Goal: Transaction & Acquisition: Download file/media

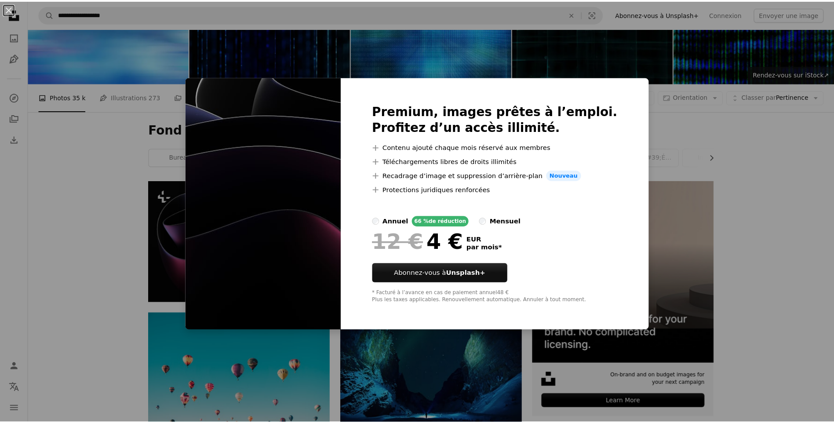
scroll to position [53, 0]
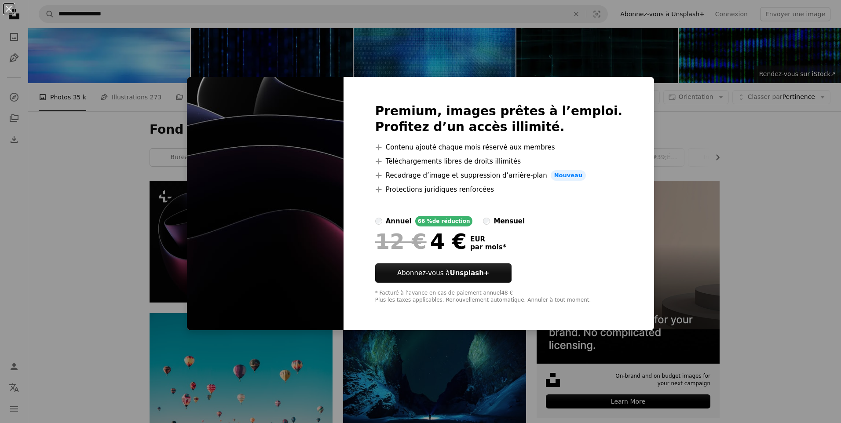
click at [303, 153] on img at bounding box center [265, 203] width 157 height 253
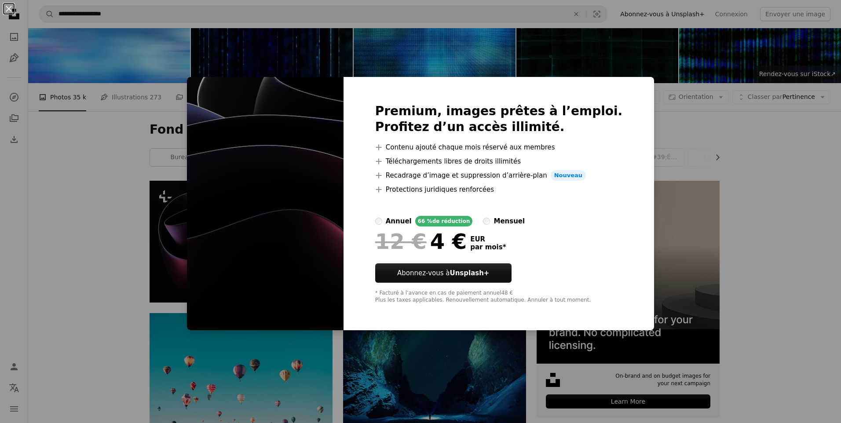
click at [344, 284] on img at bounding box center [265, 203] width 157 height 253
click at [335, 88] on img at bounding box center [265, 203] width 157 height 253
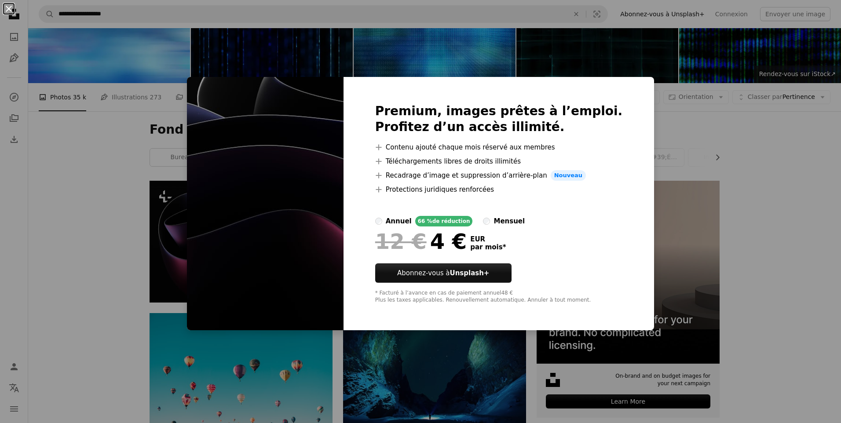
click at [9, 7] on button "An X shape" at bounding box center [9, 9] width 11 height 11
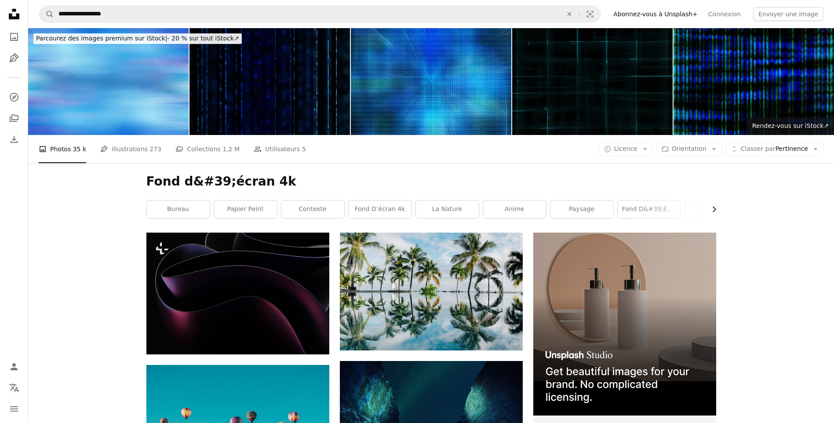
click at [714, 208] on icon "button" at bounding box center [715, 210] width 4 height 6
click at [383, 212] on link "anime" at bounding box center [382, 210] width 63 height 18
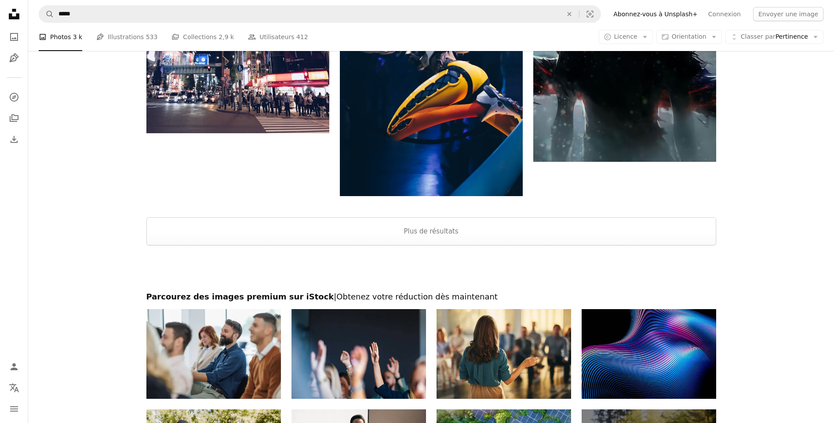
scroll to position [1390, 0]
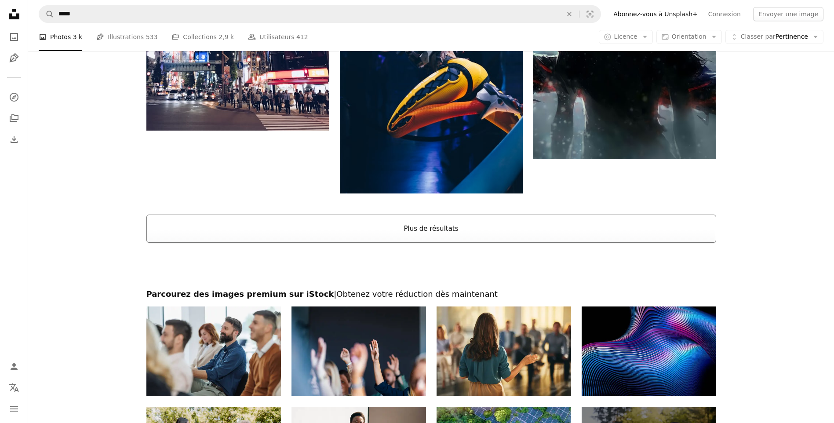
click at [433, 225] on button "Plus de résultats" at bounding box center [431, 229] width 570 height 28
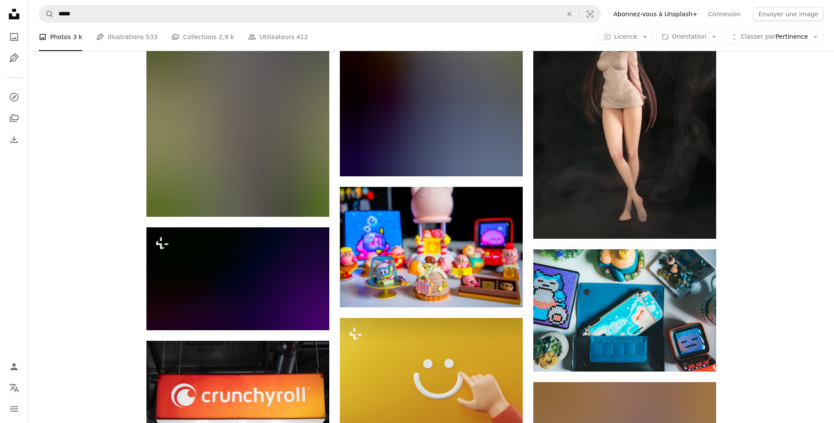
scroll to position [34942, 0]
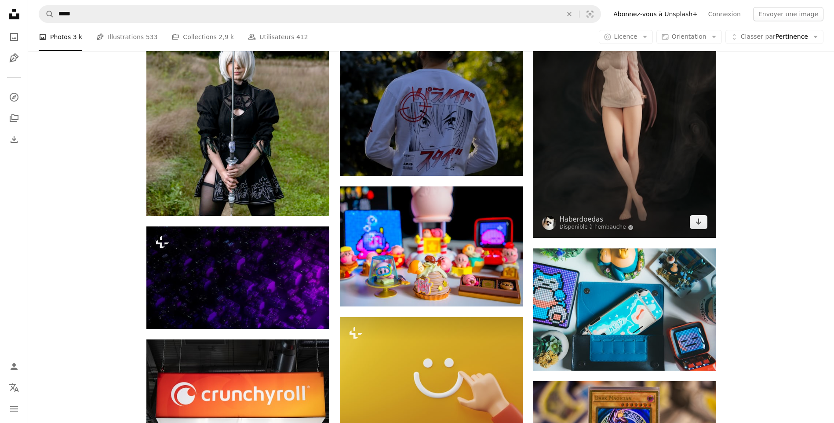
click at [603, 139] on img at bounding box center [625, 116] width 183 height 244
click at [659, 209] on img at bounding box center [625, 116] width 183 height 244
